Goal: Task Accomplishment & Management: Use online tool/utility

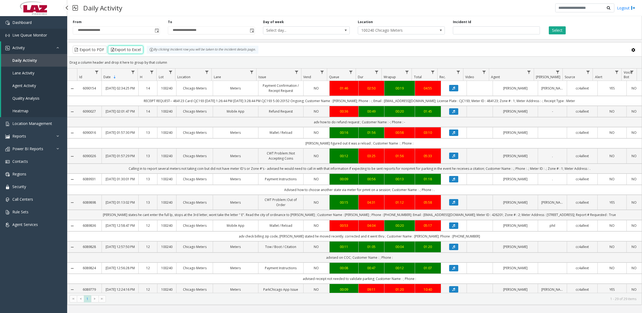
drag, startPoint x: 0, startPoint y: 0, endPoint x: 31, endPoint y: 34, distance: 45.8
click at [31, 34] on span "Live Queue Monitor" at bounding box center [29, 35] width 35 height 5
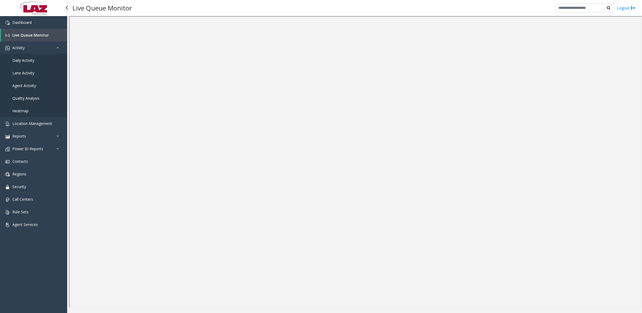
click at [28, 60] on span "Daily Activity" at bounding box center [23, 60] width 22 height 5
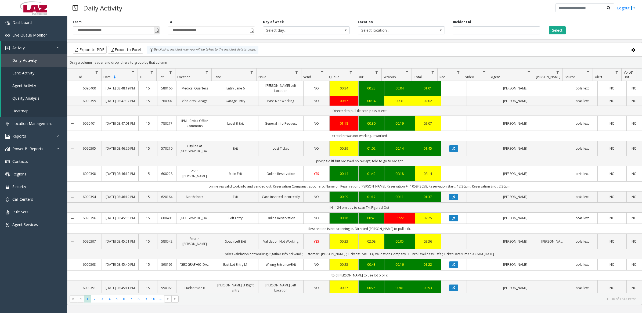
click at [158, 33] on span "Toggle popup" at bounding box center [157, 30] width 4 height 4
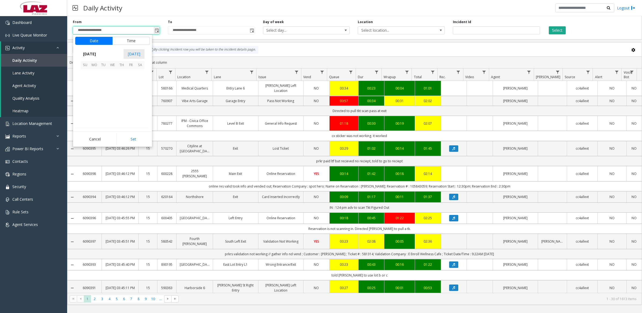
scroll to position [96370, 0]
click at [132, 42] on button "Time" at bounding box center [131, 41] width 38 height 8
click at [116, 79] on li "30" at bounding box center [115, 77] width 19 height 8
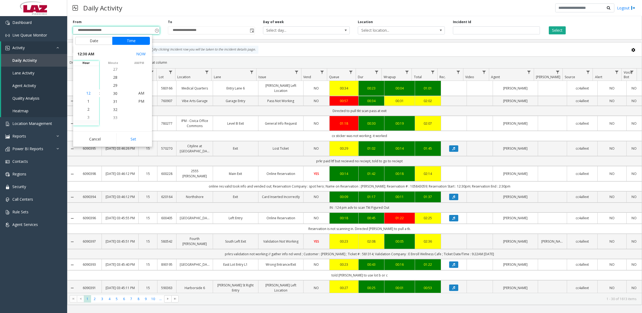
click at [87, 93] on span "12" at bounding box center [88, 93] width 4 height 5
click at [87, 117] on span "7" at bounding box center [88, 117] width 2 height 5
click at [139, 141] on button "Set" at bounding box center [133, 139] width 34 height 12
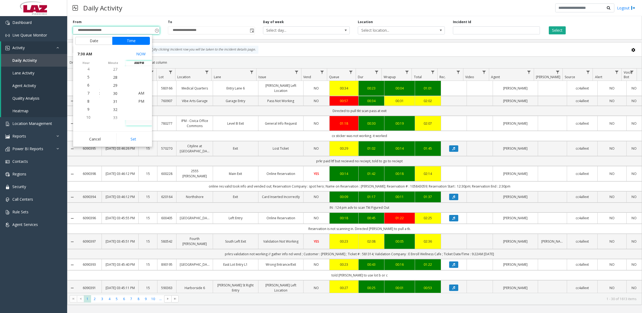
type input "**********"
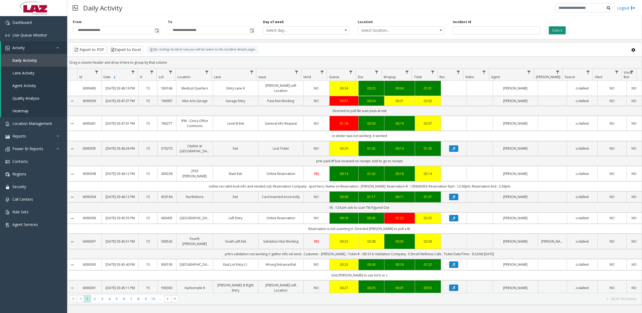
click at [563, 31] on button "Select" at bounding box center [557, 30] width 17 height 8
click at [401, 29] on span "Select location..." at bounding box center [392, 31] width 69 height 8
type input "*******"
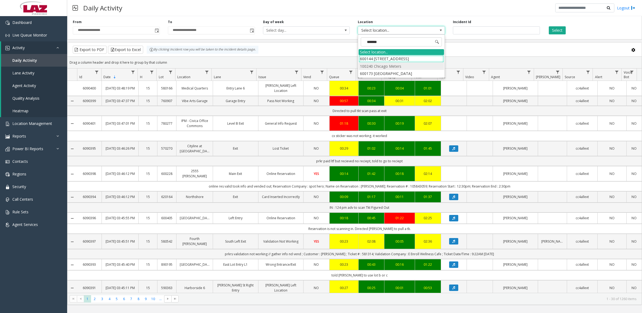
click at [365, 67] on li "100240 Chicago Meters" at bounding box center [401, 66] width 85 height 7
click at [563, 33] on button "Select" at bounding box center [557, 30] width 17 height 8
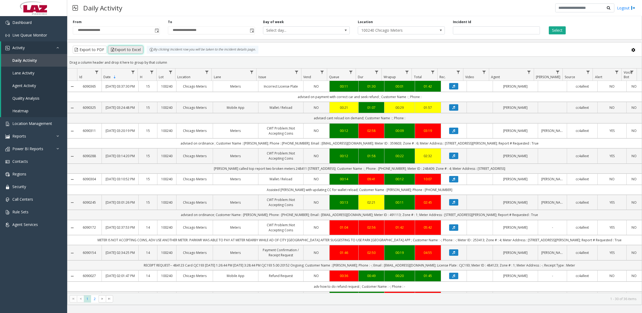
click at [134, 48] on button "Export to Excel" at bounding box center [125, 50] width 35 height 8
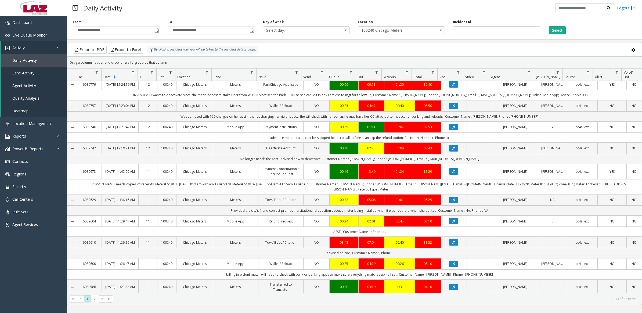
scroll to position [437, 0]
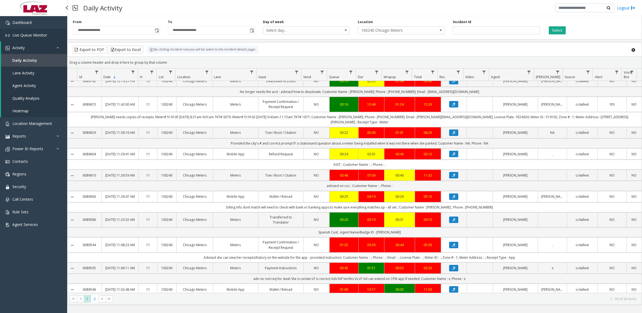
click at [20, 37] on span "Live Queue Monitor" at bounding box center [29, 35] width 35 height 5
